Goal: Information Seeking & Learning: Find specific fact

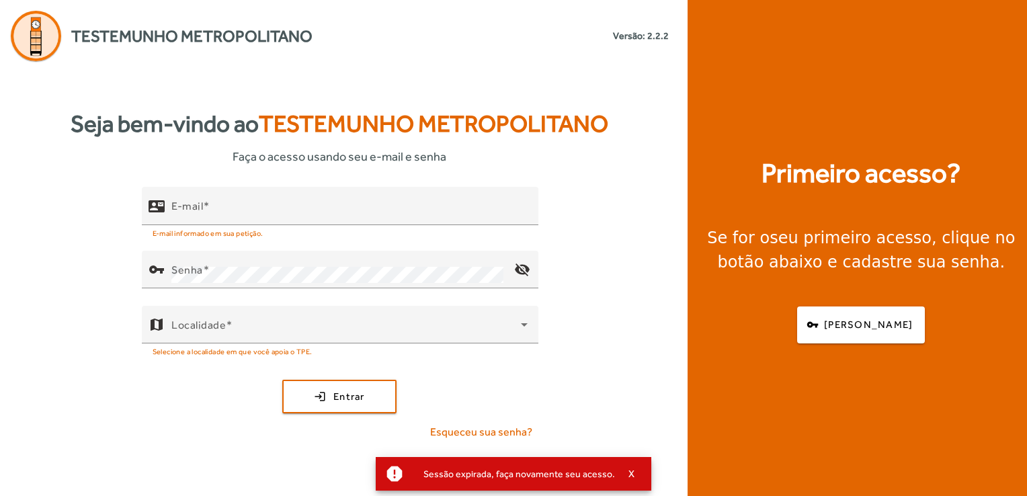
click at [95, 63] on div "Seja bem-vindo ao Testemunho Metropolitano Faça o acesso usando seu e-mail e se…" at bounding box center [340, 278] width 680 height 435
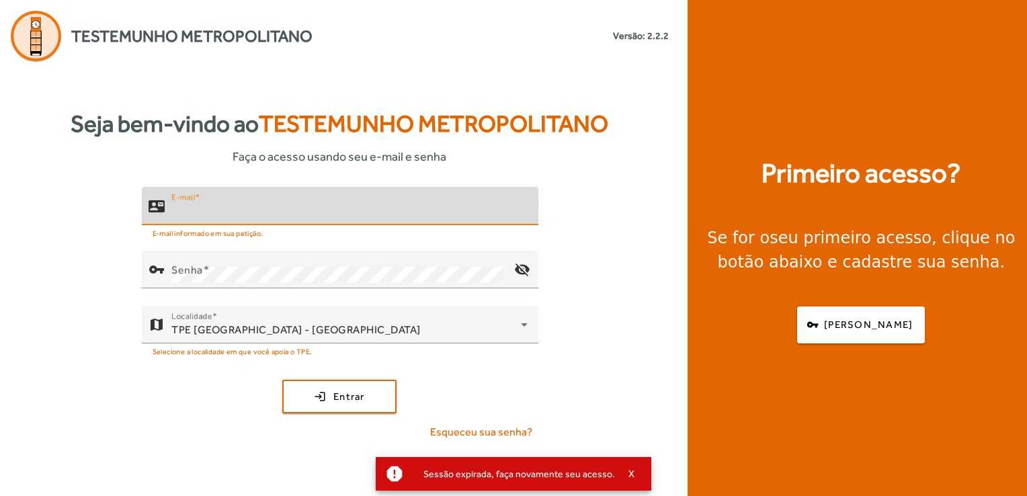
click at [202, 214] on input "E-mail" at bounding box center [349, 212] width 356 height 16
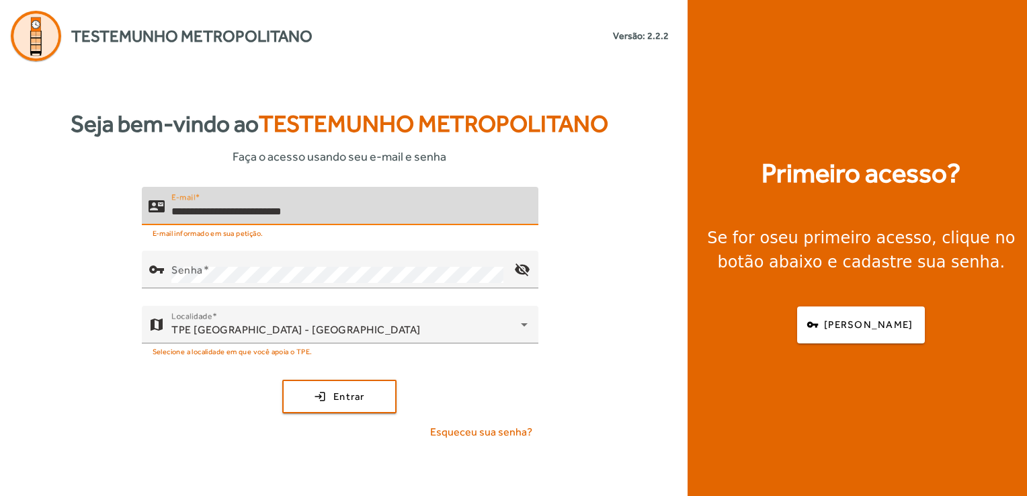
type input "**********"
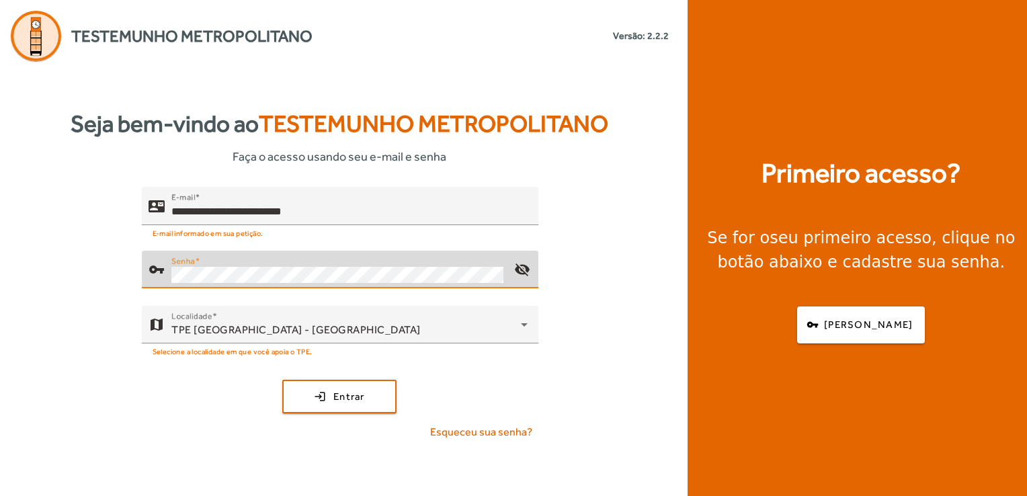
click at [282, 380] on button "login Entrar" at bounding box center [339, 397] width 114 height 34
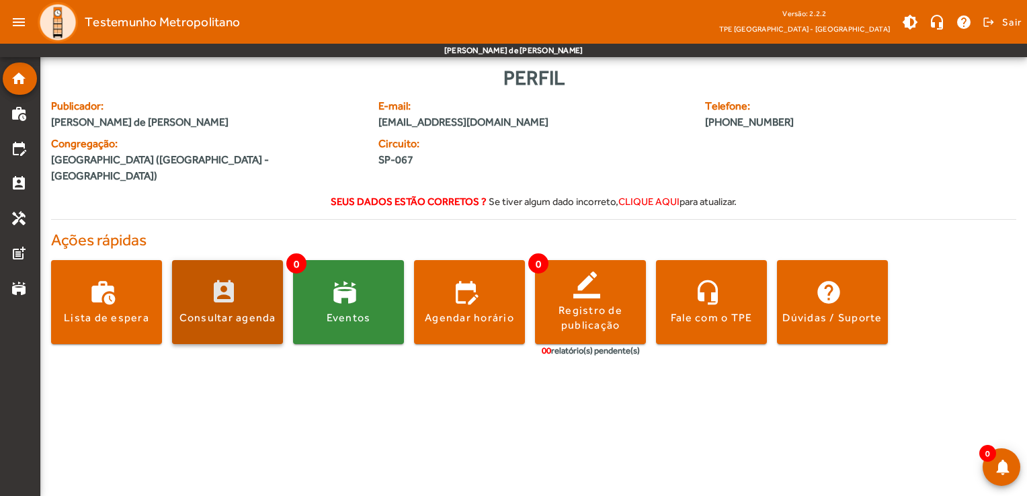
click at [207, 286] on span at bounding box center [227, 302] width 111 height 32
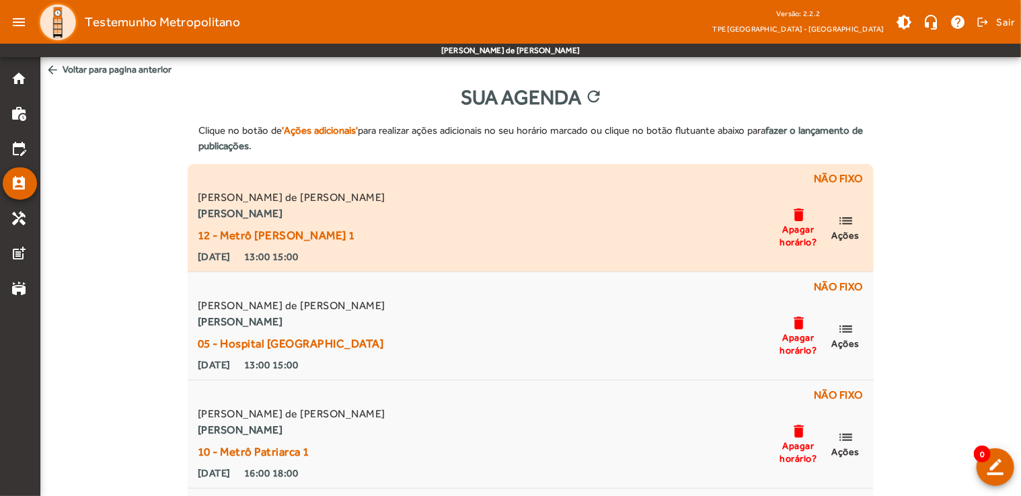
click at [359, 206] on div "[PERSON_NAME] de [PERSON_NAME] 12 - Metrô [PERSON_NAME] 1 [DATE] 13:00 15:00 de…" at bounding box center [530, 227] width 671 height 75
click at [847, 221] on mat-icon "list" at bounding box center [845, 220] width 16 height 17
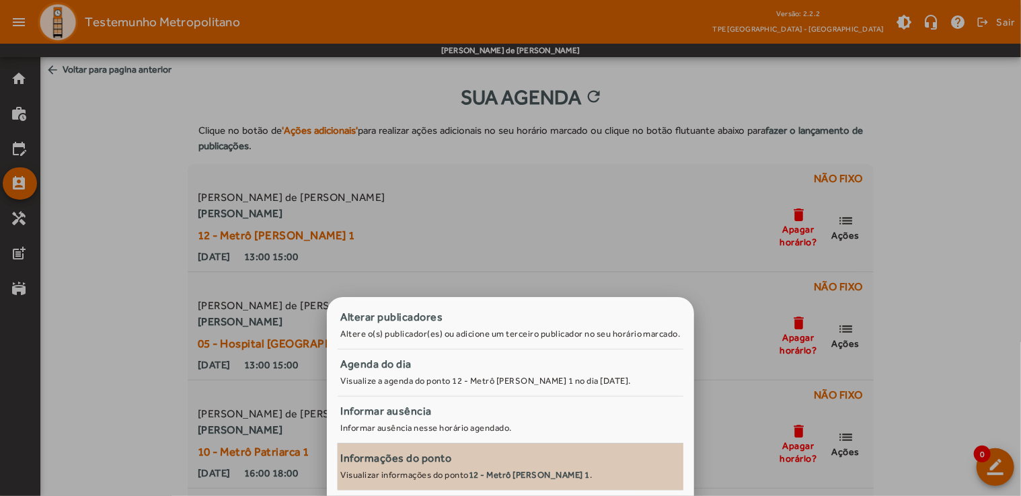
click at [406, 476] on small "Visualizar informações do ponto 12 - Metrô [PERSON_NAME] 1 ." at bounding box center [465, 475] width 251 height 10
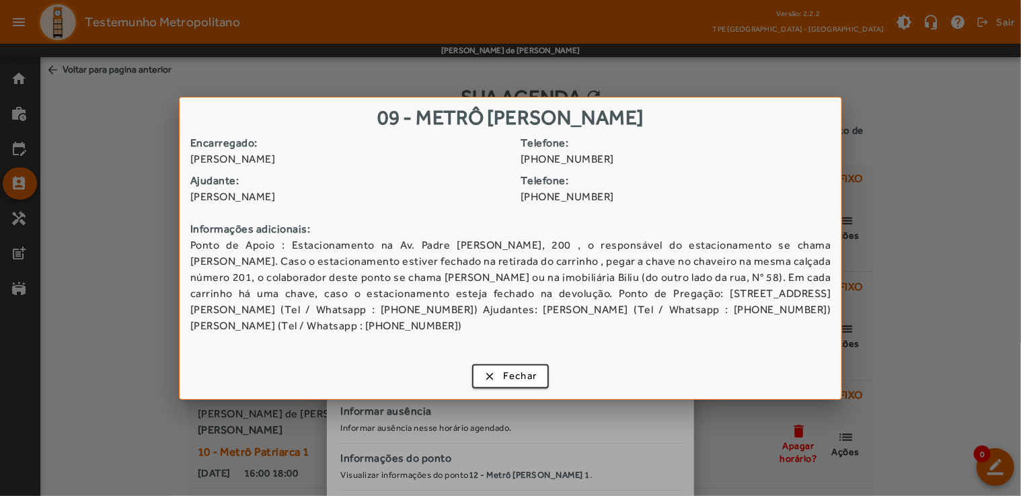
drag, startPoint x: 286, startPoint y: 249, endPoint x: 823, endPoint y: 324, distance: 541.8
click at [823, 324] on span "Ponto de Apoio : Estacionamento na Av. Padre [PERSON_NAME], 200 , o responsável…" at bounding box center [510, 285] width 641 height 97
copy span "stacionamento na Av. Padre [PERSON_NAME], 200 , o responsável do estacionamento…"
click at [382, 233] on strong "Informações adicionais:" at bounding box center [510, 229] width 641 height 16
drag, startPoint x: 258, startPoint y: 268, endPoint x: 471, endPoint y: 292, distance: 215.3
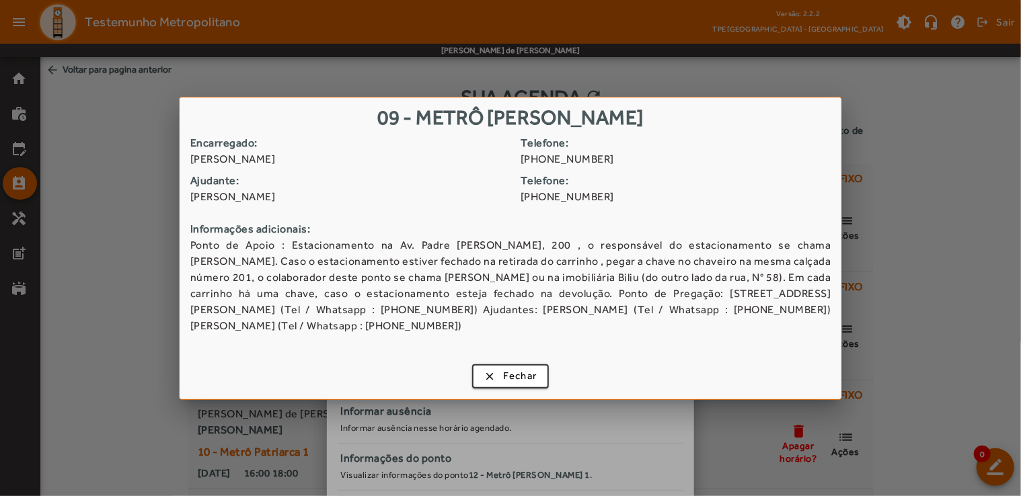
click at [471, 292] on span "Ponto de Apoio : Estacionamento na Av. Padre [PERSON_NAME], 200 , o responsável…" at bounding box center [510, 285] width 641 height 97
drag, startPoint x: 312, startPoint y: 304, endPoint x: 598, endPoint y: 302, distance: 286.4
click at [598, 302] on span "Ponto de Apoio : Estacionamento na Av. Padre [PERSON_NAME], 200 , o responsável…" at bounding box center [510, 285] width 641 height 97
drag, startPoint x: 598, startPoint y: 302, endPoint x: 629, endPoint y: 297, distance: 31.3
click at [629, 297] on span "Ponto de Apoio : Estacionamento na Av. Padre [PERSON_NAME], 200 , o responsável…" at bounding box center [510, 285] width 641 height 97
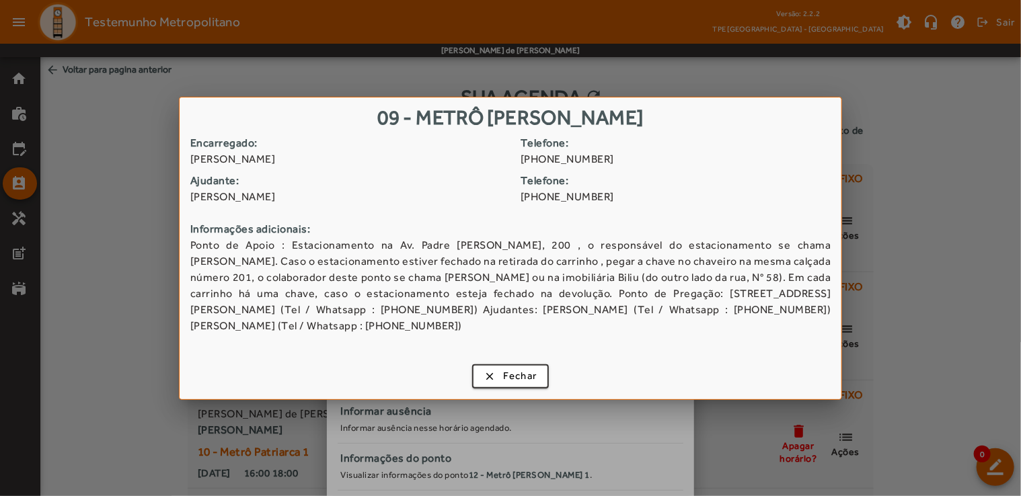
drag, startPoint x: 544, startPoint y: 301, endPoint x: 635, endPoint y: 296, distance: 90.9
click at [635, 296] on span "Ponto de Apoio : Estacionamento na Av. Padre [PERSON_NAME], 200 , o responsável…" at bounding box center [510, 285] width 641 height 97
copy span "[STREET_ADDRESS]"
drag, startPoint x: 384, startPoint y: 251, endPoint x: 520, endPoint y: 251, distance: 135.8
click at [520, 251] on span "Ponto de Apoio : Estacionamento na Av. Padre [PERSON_NAME], 200 , o responsável…" at bounding box center [510, 285] width 641 height 97
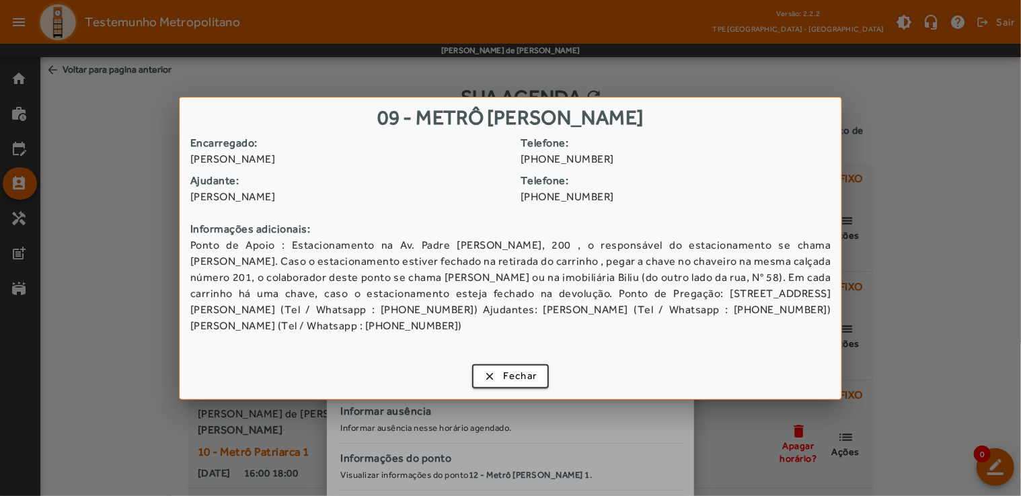
copy span "Av. Padre [PERSON_NAME], 200"
click at [270, 265] on span "Ponto de Apoio : Estacionamento na Av. Padre [PERSON_NAME], 200 , o responsável…" at bounding box center [510, 285] width 641 height 97
drag, startPoint x: 190, startPoint y: 252, endPoint x: 625, endPoint y: 285, distance: 436.9
click at [625, 285] on span "Ponto de Apoio : Estacionamento na Av. Padre [PERSON_NAME], 200 , o responsável…" at bounding box center [510, 285] width 641 height 97
copy span "Ponto de Apoio : Estacionamento na Av. Padre [PERSON_NAME], 200 , o responsável…"
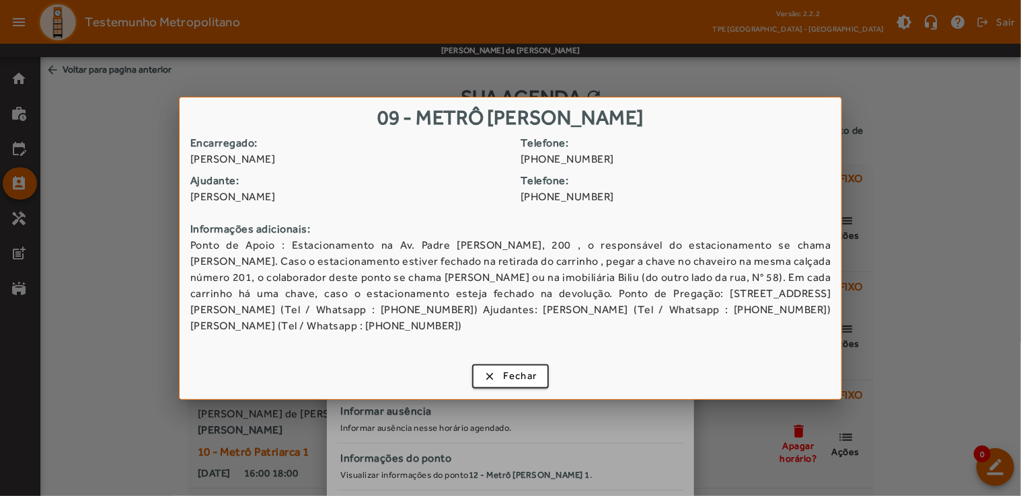
click at [662, 289] on span "Ponto de Apoio : Estacionamento na Av. Padre [PERSON_NAME], 200 , o responsável…" at bounding box center [510, 285] width 641 height 97
drag, startPoint x: 418, startPoint y: 301, endPoint x: 632, endPoint y: 300, distance: 214.5
click at [632, 300] on span "Ponto de Apoio : Estacionamento na Av. Padre [PERSON_NAME], 200 , o responsável…" at bounding box center [510, 285] width 641 height 97
copy span "Ponto de Pregação: [STREET_ADDRESS]"
drag, startPoint x: 382, startPoint y: 253, endPoint x: 522, endPoint y: 250, distance: 140.6
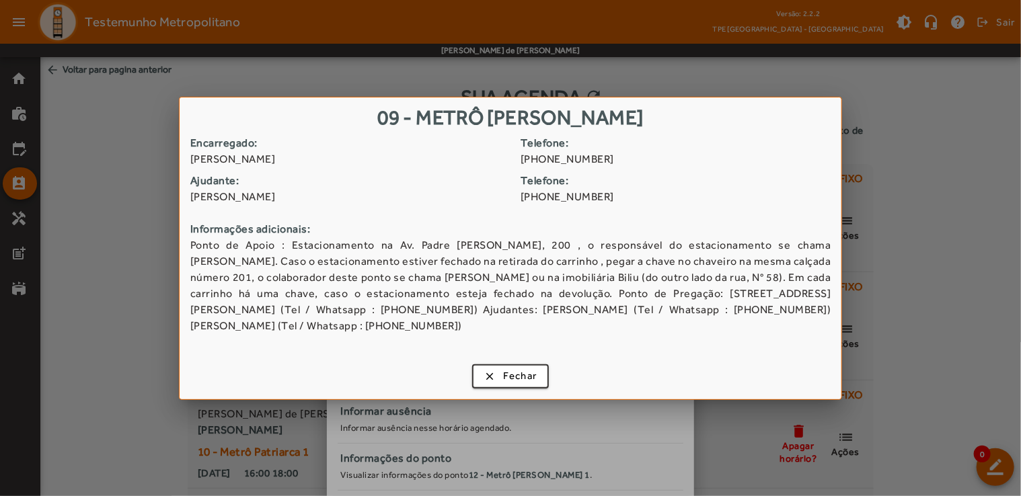
click at [522, 250] on span "Ponto de Apoio : Estacionamento na Av. Padre [PERSON_NAME], 200 , o responsável…" at bounding box center [510, 285] width 641 height 97
copy span "Av. Padre [PERSON_NAME], 200"
click at [527, 375] on span "Fechar" at bounding box center [520, 375] width 34 height 15
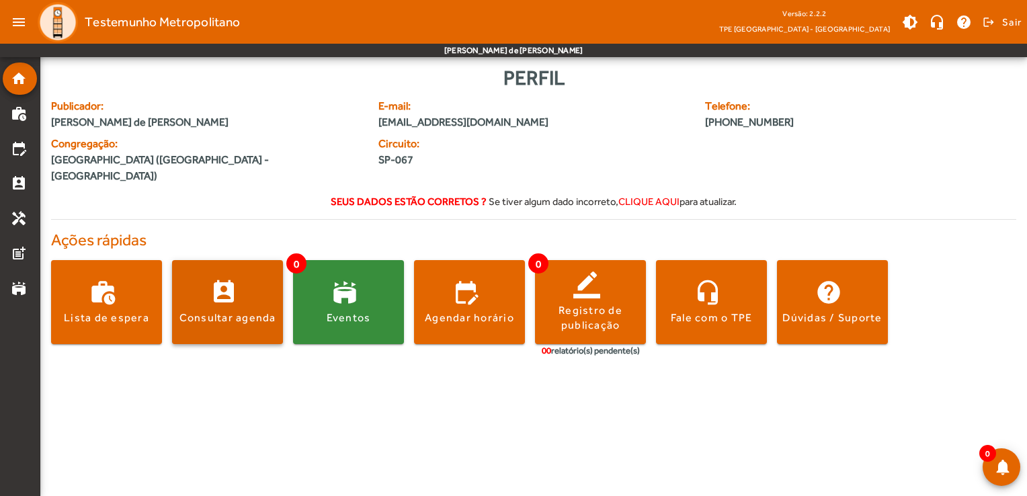
click at [245, 311] on div "Consultar agenda" at bounding box center [228, 318] width 97 height 15
